Goal: Task Accomplishment & Management: Manage account settings

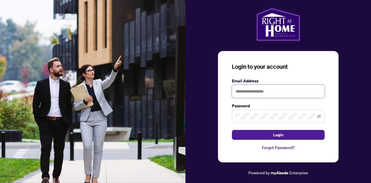
click at [255, 90] on input "text" at bounding box center [278, 91] width 93 height 13
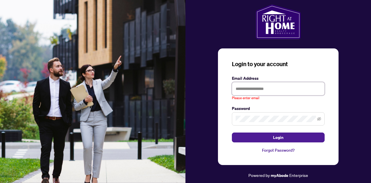
type input "**********"
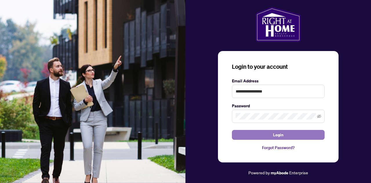
click at [270, 137] on button "Login" at bounding box center [278, 135] width 93 height 10
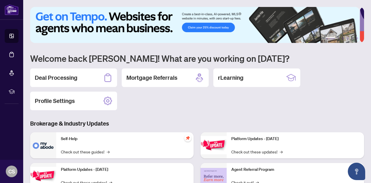
click at [71, 78] on h2 "Deal Processing" at bounding box center [56, 78] width 43 height 8
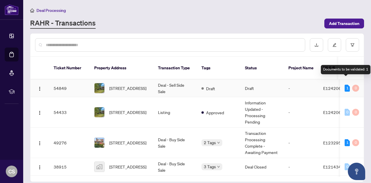
click at [346, 85] on div "1" at bounding box center [347, 88] width 5 height 7
click at [345, 85] on div "1" at bounding box center [347, 88] width 5 height 7
click at [172, 79] on td "Deal - Sell Side Sale" at bounding box center [175, 88] width 44 height 18
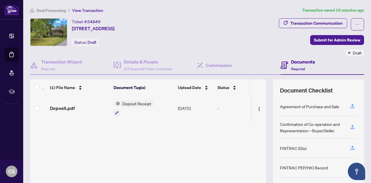
click at [143, 102] on span "Deposit Receipt" at bounding box center [137, 103] width 34 height 6
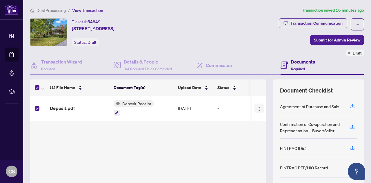
click at [257, 108] on img "button" at bounding box center [259, 109] width 5 height 5
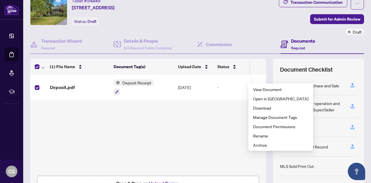
scroll to position [58, 0]
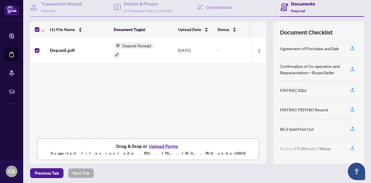
click at [142, 45] on span "Deposit Receipt" at bounding box center [137, 45] width 34 height 6
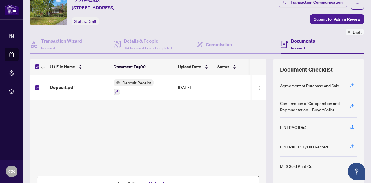
scroll to position [0, 0]
